Goal: Navigation & Orientation: Find specific page/section

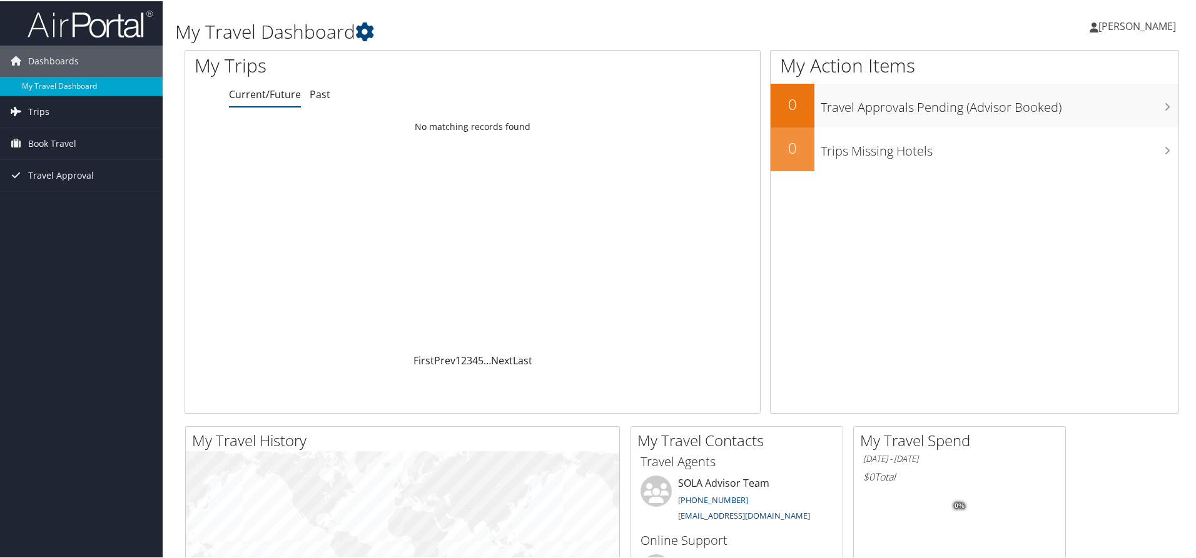
click at [41, 108] on span "Trips" at bounding box center [38, 110] width 21 height 31
click at [51, 139] on link "Current/Future Trips" at bounding box center [81, 135] width 163 height 19
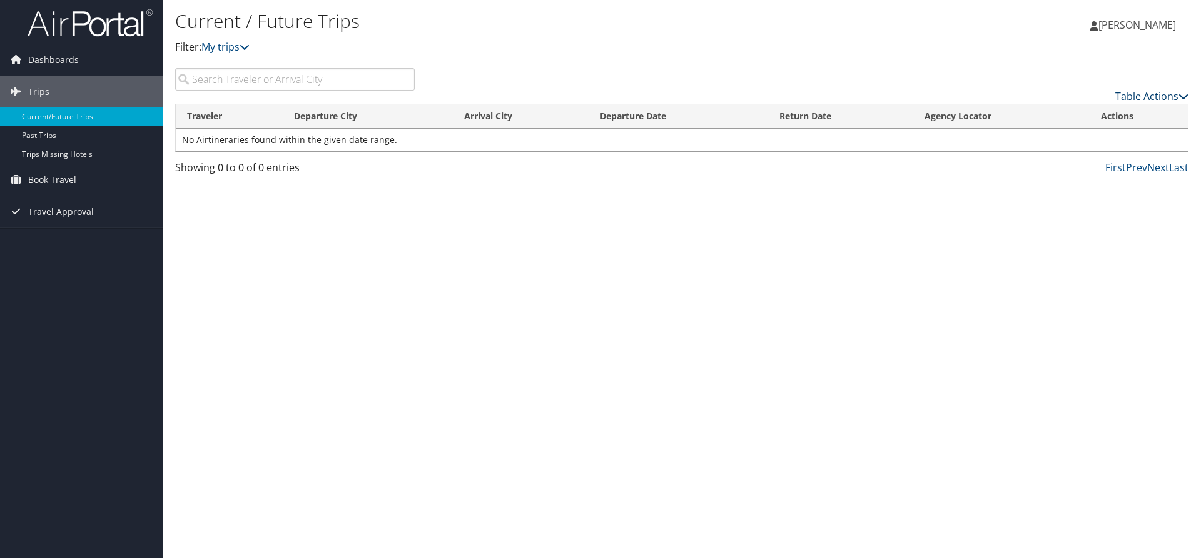
click at [1158, 94] on link "Table Actions" at bounding box center [1151, 96] width 73 height 14
drag, startPoint x: 358, startPoint y: 172, endPoint x: 282, endPoint y: 167, distance: 76.5
click at [349, 170] on div at bounding box center [600, 279] width 1201 height 558
click at [61, 133] on link "Past Trips" at bounding box center [81, 135] width 163 height 19
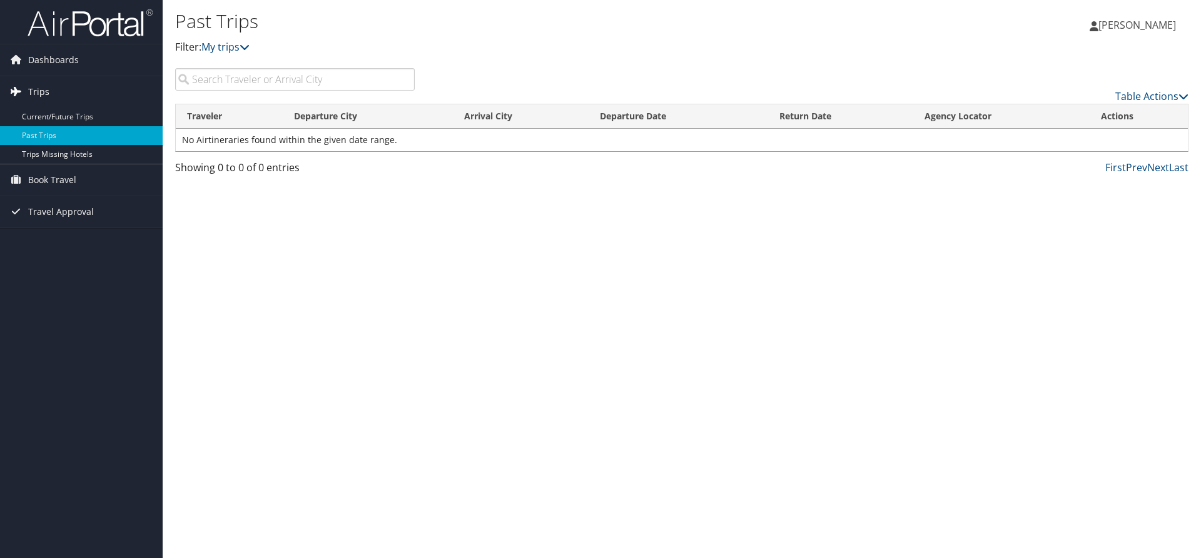
click at [38, 97] on span "Trips" at bounding box center [38, 91] width 21 height 31
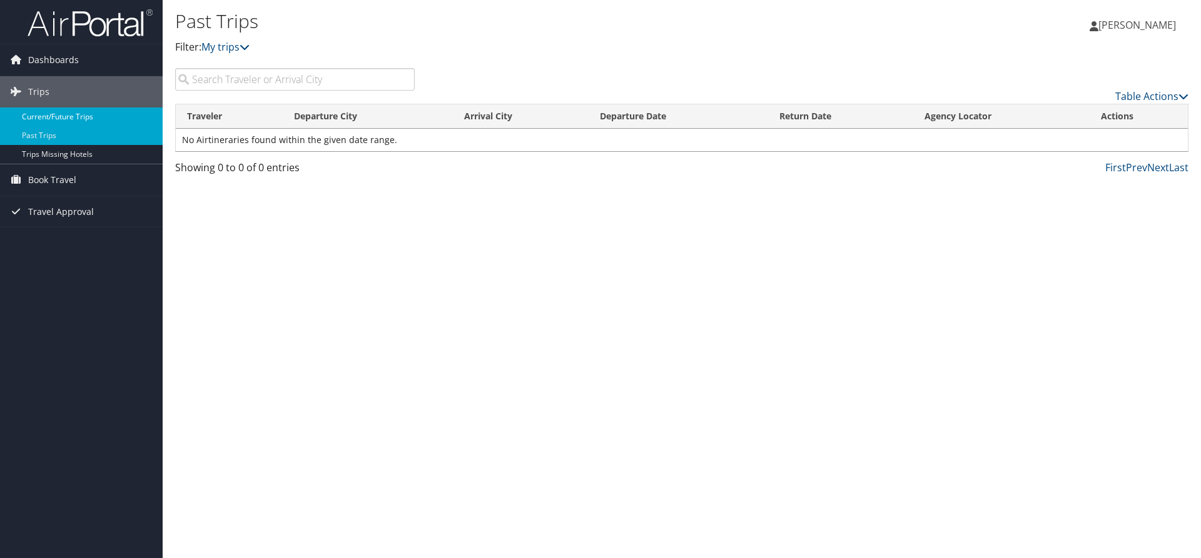
click at [40, 106] on span "Trips" at bounding box center [38, 91] width 21 height 31
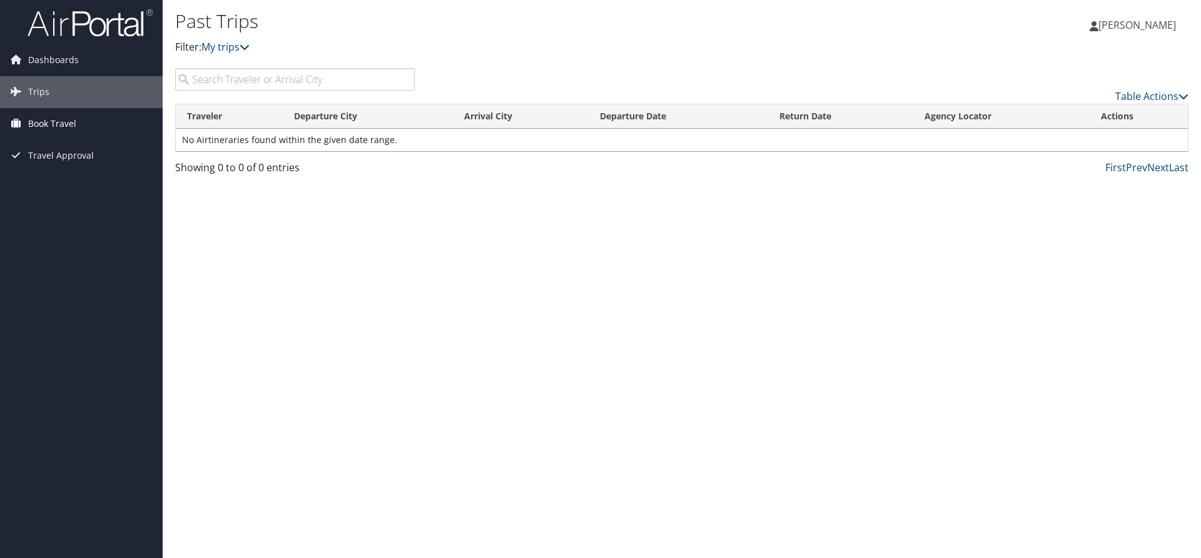
click at [39, 110] on ul "Dashboards My Travel Dashboard Trips Current/Future Trips Past Trips Trips Miss…" at bounding box center [81, 86] width 163 height 172
click at [41, 150] on span "Travel Approval" at bounding box center [61, 155] width 66 height 31
click at [50, 199] on link "Approved Trips" at bounding box center [81, 199] width 163 height 19
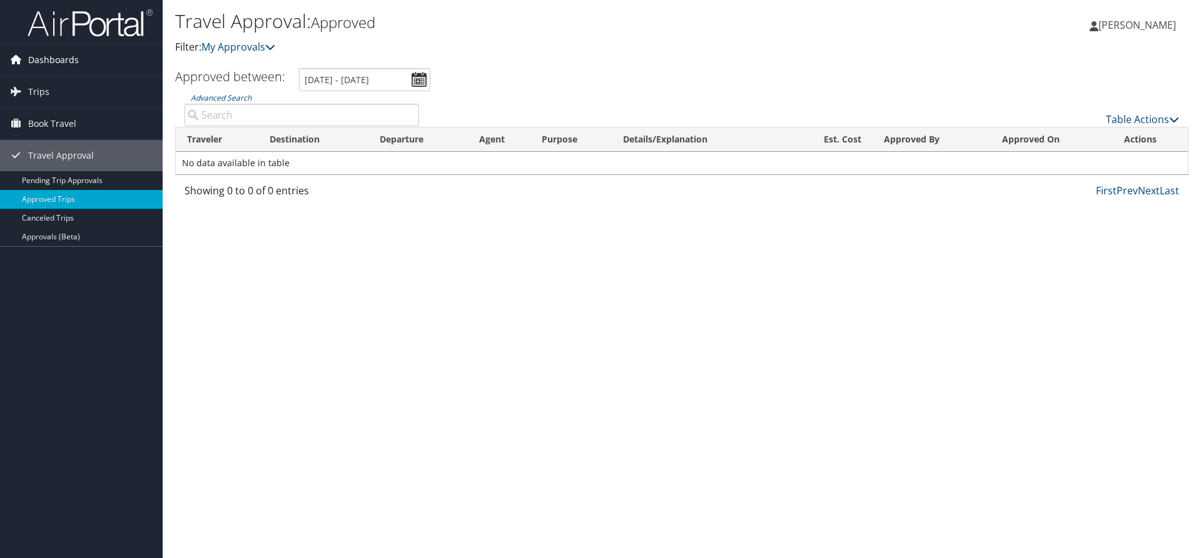
click at [43, 58] on span "Dashboards" at bounding box center [53, 59] width 51 height 31
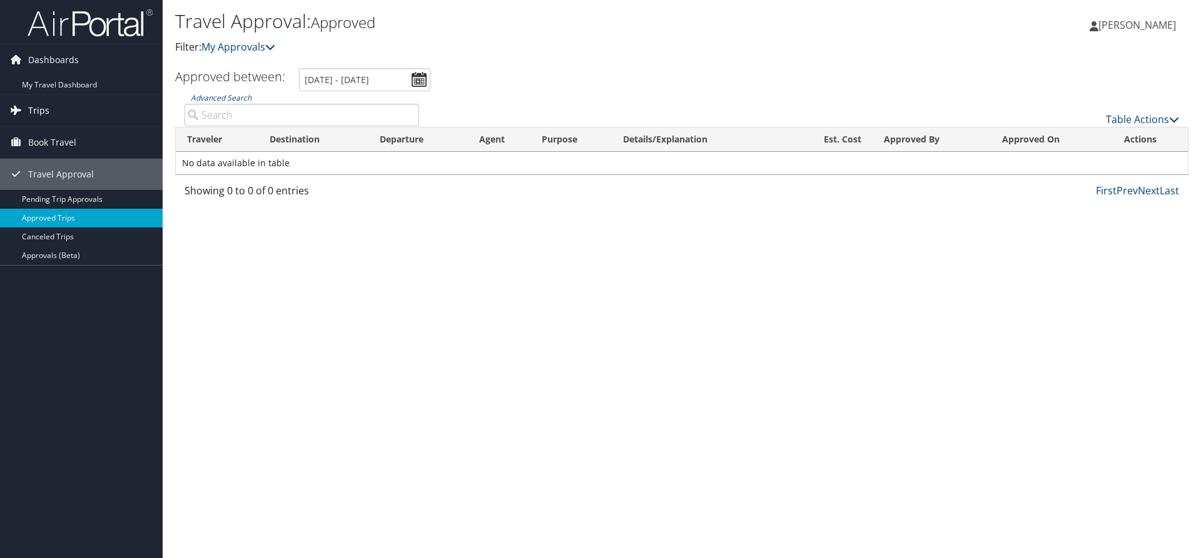
click at [42, 109] on span "Trips" at bounding box center [38, 110] width 21 height 31
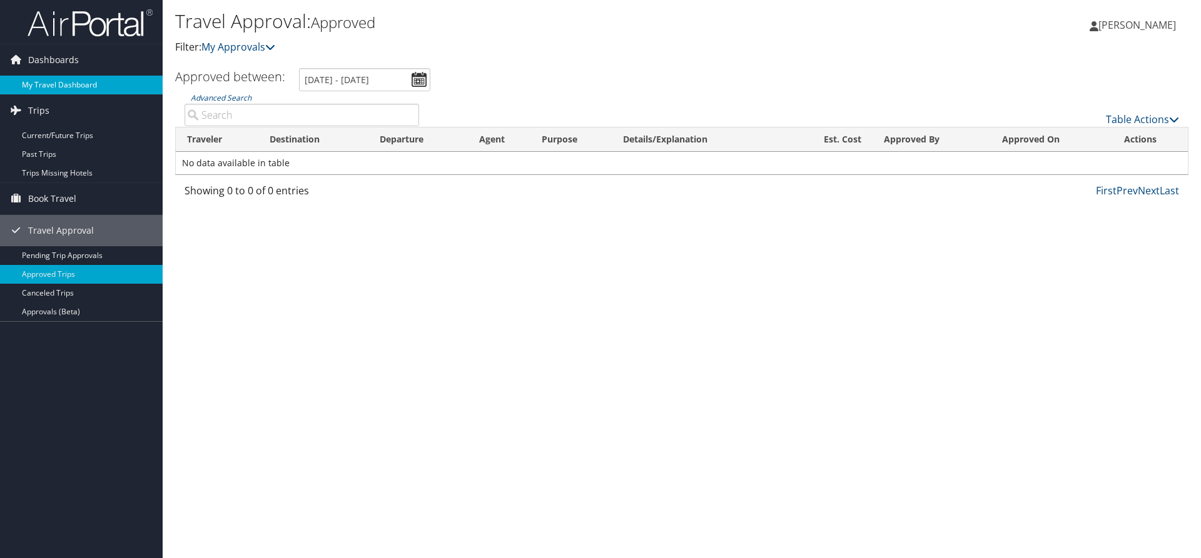
click at [82, 79] on link "My Travel Dashboard" at bounding box center [81, 85] width 163 height 19
